Goal: Task Accomplishment & Management: Use online tool/utility

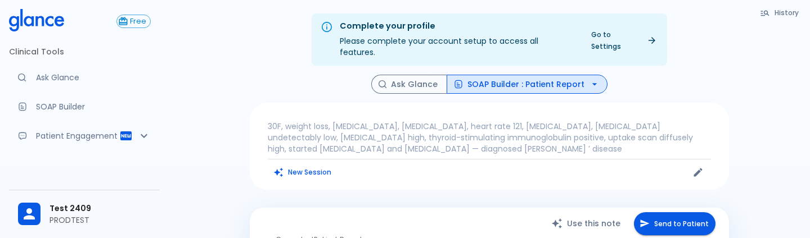
scroll to position [46, 0]
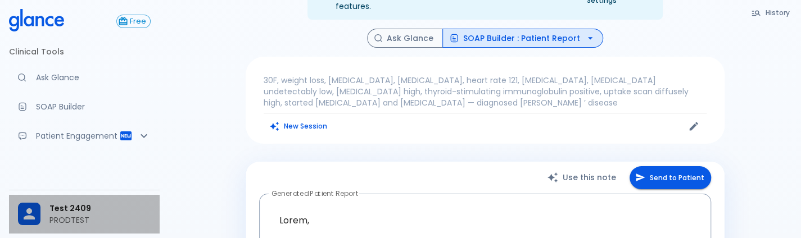
click at [42, 212] on div at bounding box center [33, 214] width 31 height 22
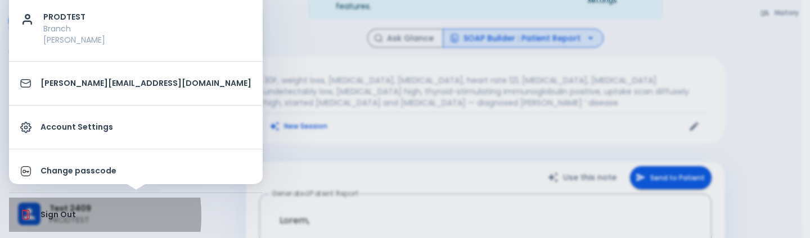
click at [44, 216] on p "Sign Out" at bounding box center [145, 215] width 211 height 12
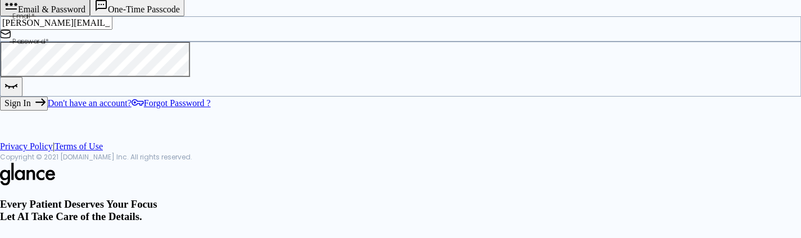
scroll to position [125, 0]
click at [209, 110] on div "Sign In Don't have an account? Forgot Password ?" at bounding box center [400, 102] width 801 height 13
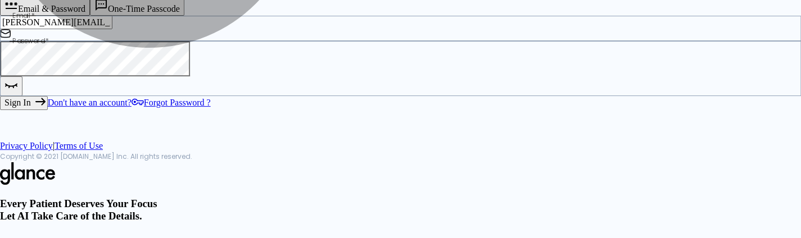
click at [48, 110] on button "Sign In" at bounding box center [24, 102] width 48 height 13
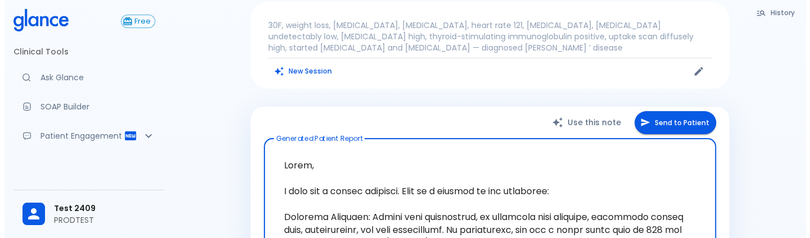
scroll to position [97, 0]
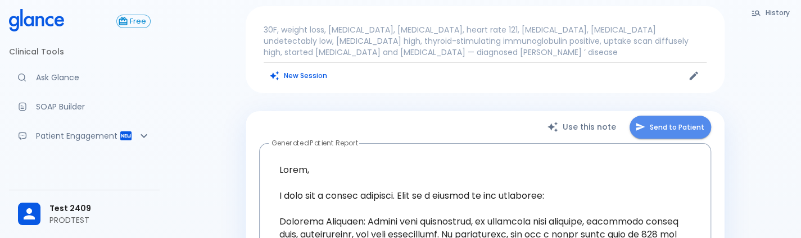
click at [671, 116] on button "Send to Patient" at bounding box center [671, 127] width 82 height 23
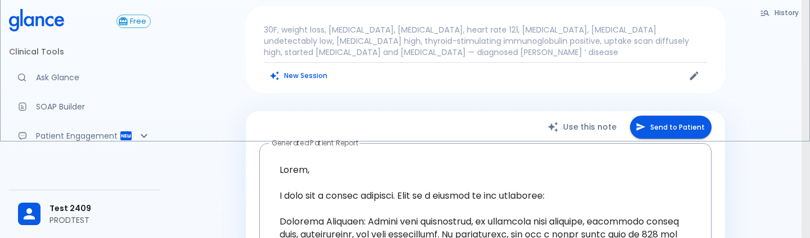
scroll to position [433, 0]
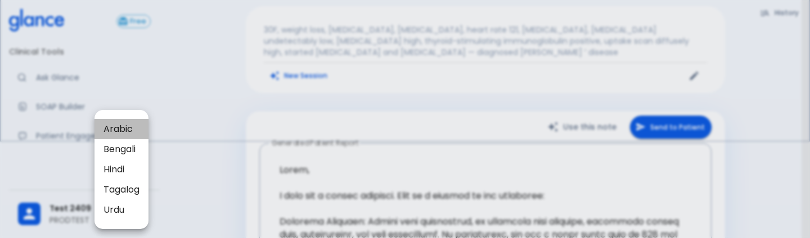
click at [126, 132] on span "Arabic" at bounding box center [121, 129] width 36 height 13
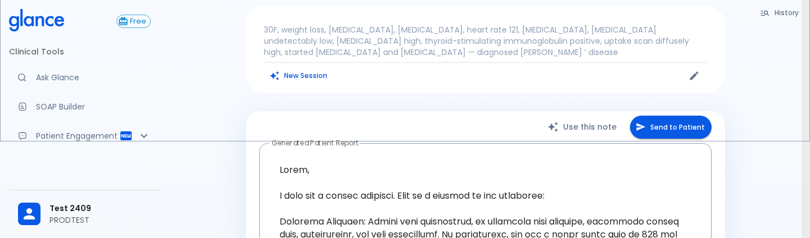
scroll to position [0, 0]
